Goal: Check status: Check status

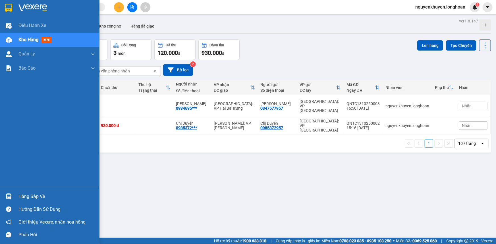
click at [40, 197] on div "Hàng sắp về" at bounding box center [56, 196] width 77 height 9
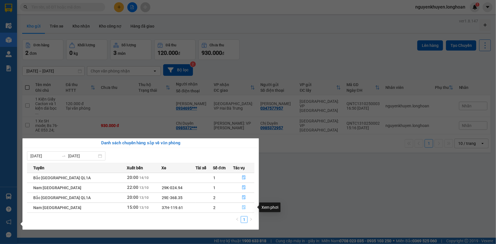
click at [242, 207] on icon "file-done" at bounding box center [243, 207] width 3 height 4
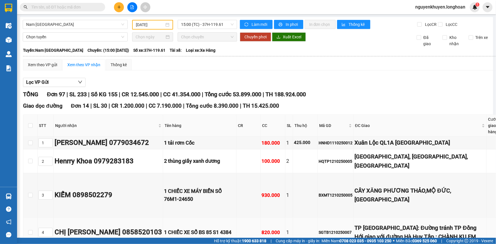
type input "[DATE]"
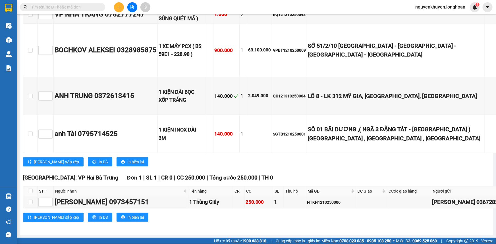
scroll to position [4081, 0]
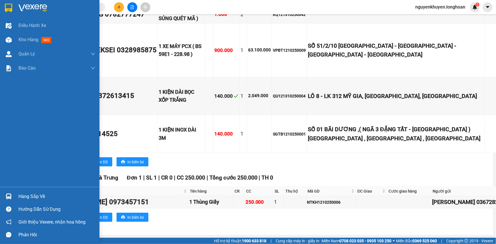
click at [30, 194] on div "Hàng sắp về" at bounding box center [56, 196] width 77 height 9
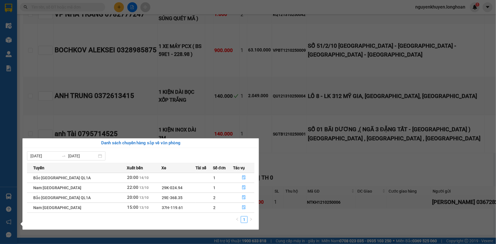
click at [389, 130] on section "Kết quả tìm kiếm ( 0 ) Bộ lọc No Data nguyenkhuyen.longhoan 1 Điều hành xe Kho …" at bounding box center [248, 122] width 496 height 244
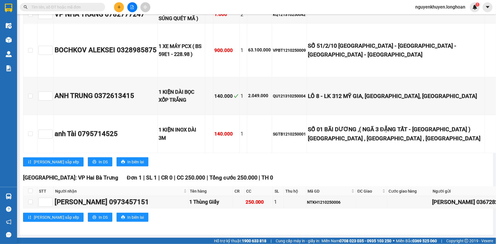
scroll to position [4107, 0]
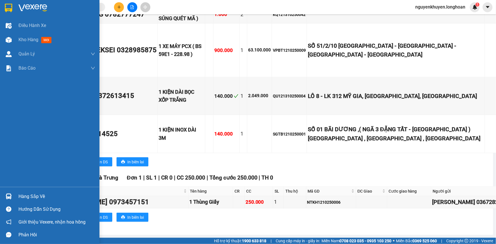
click at [32, 199] on div "Hàng sắp về" at bounding box center [56, 196] width 77 height 9
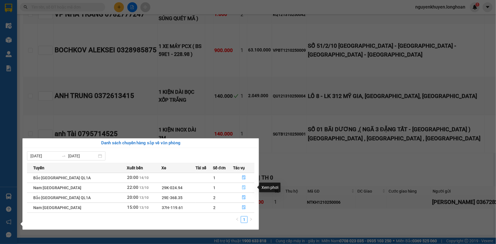
click at [242, 188] on icon "file-done" at bounding box center [243, 188] width 3 height 4
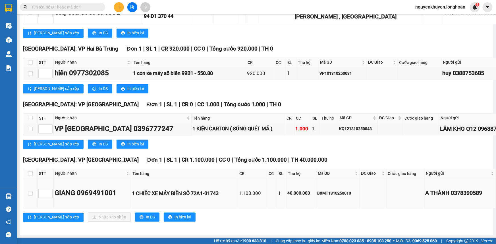
scroll to position [3886, 0]
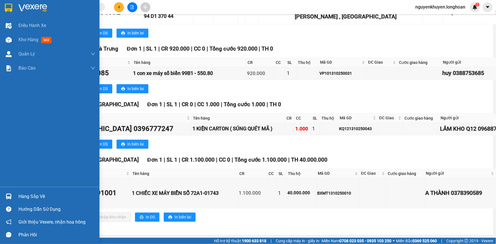
click at [28, 196] on div "Hàng sắp về" at bounding box center [56, 196] width 77 height 9
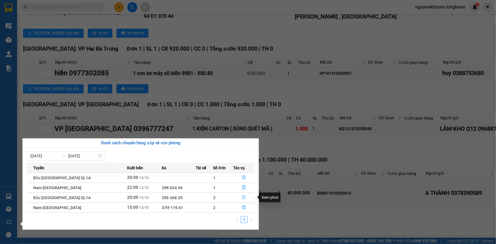
click at [242, 199] on icon "file-done" at bounding box center [244, 197] width 4 height 4
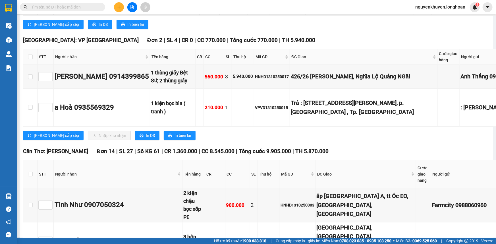
scroll to position [4429, 0]
